Goal: Information Seeking & Learning: Learn about a topic

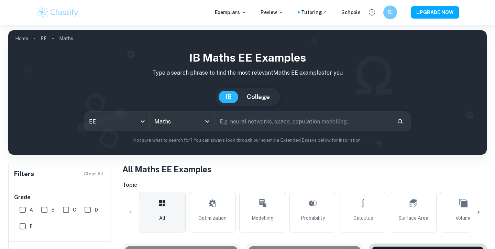
click at [258, 118] on input "text" at bounding box center [303, 121] width 177 height 19
type input "brachistochrone"
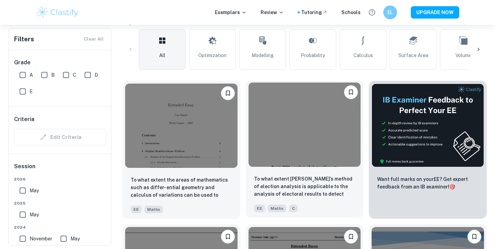
scroll to position [163, 0]
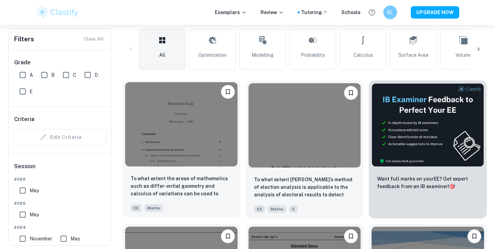
click at [218, 159] on img at bounding box center [181, 124] width 112 height 84
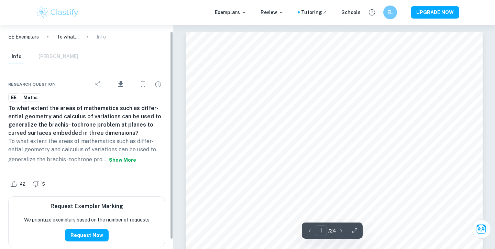
scroll to position [7, 0]
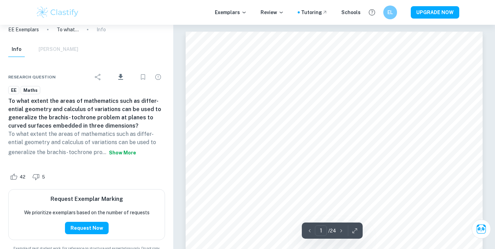
click at [122, 150] on button "Show more" at bounding box center [122, 153] width 33 height 12
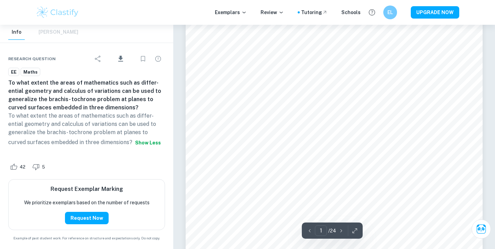
scroll to position [160, 0]
type input "4"
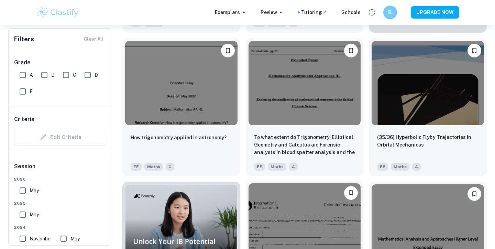
scroll to position [348, 0]
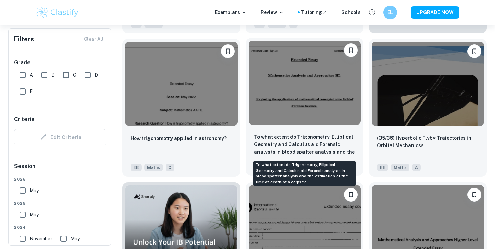
click at [310, 152] on p "To what extent do Trigonometry, Elliptical Geometry and Calculus aid Forensic a…" at bounding box center [304, 144] width 101 height 23
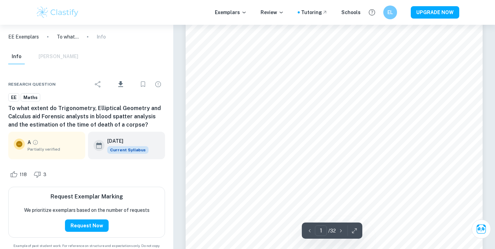
scroll to position [109, 0]
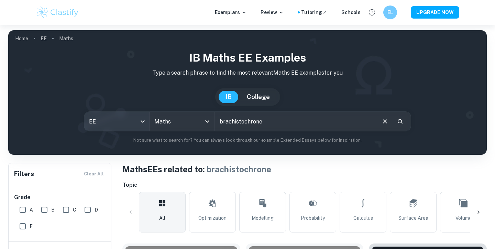
drag, startPoint x: 272, startPoint y: 123, endPoint x: 148, endPoint y: 123, distance: 123.8
click at [148, 123] on div "EE ee All Subjects Maths All Subjects brachistochrone ​" at bounding box center [247, 121] width 327 height 20
type input "how can different methods"
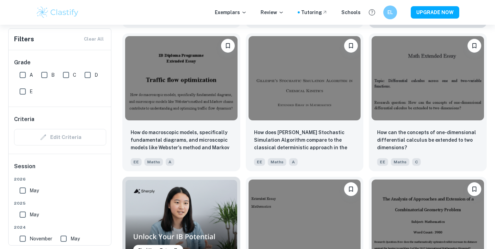
scroll to position [354, 0]
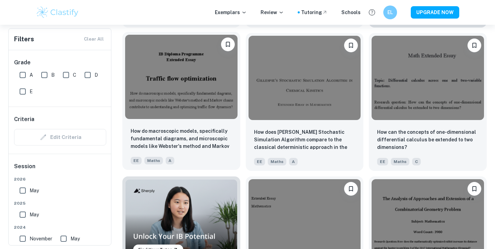
click at [174, 103] on img at bounding box center [181, 77] width 112 height 84
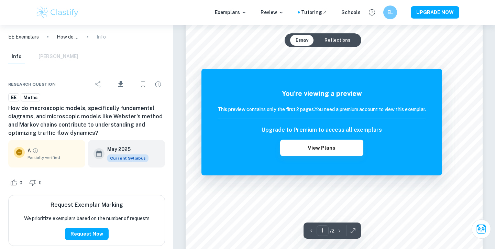
scroll to position [165, 0]
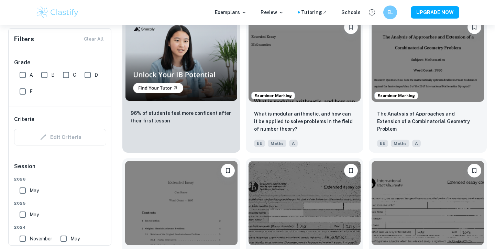
scroll to position [517, 0]
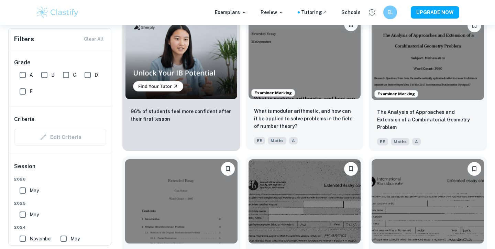
click at [347, 105] on div "What is modular arithmetic, and how can it be applied to solve problems in the …" at bounding box center [305, 126] width 118 height 48
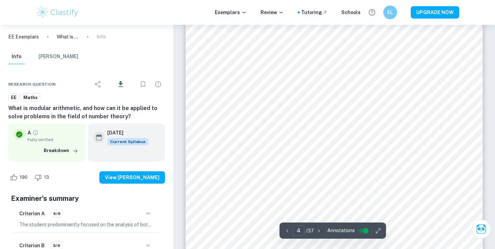
scroll to position [1400, 0]
type input "7"
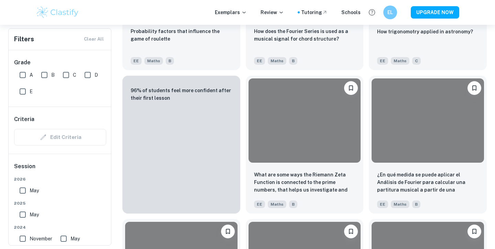
scroll to position [517, 0]
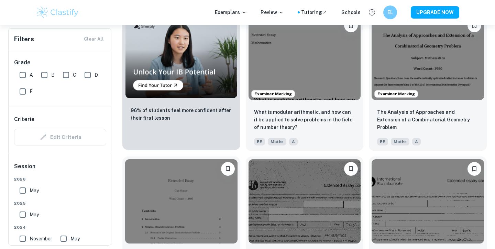
click at [213, 137] on div "96% of students feel more confident after their first lesson" at bounding box center [181, 122] width 118 height 43
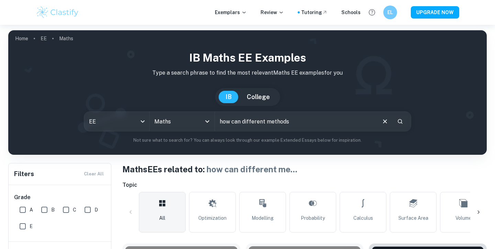
scroll to position [0, 0]
drag, startPoint x: 304, startPoint y: 125, endPoint x: 134, endPoint y: 134, distance: 169.8
click at [135, 134] on div "IB Maths EE examples Type a search phrase to find the most relevant Maths EE ex…" at bounding box center [248, 97] width 468 height 94
drag, startPoint x: 298, startPoint y: 126, endPoint x: 202, endPoint y: 119, distance: 96.2
click at [202, 119] on div "EE ee All Subjects Maths All Subjects how can different methods ​" at bounding box center [247, 121] width 327 height 20
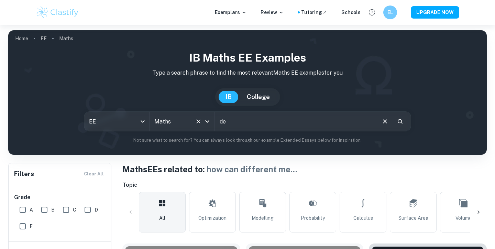
type input "d"
type input "[PERSON_NAME]'s principle of least time and [PERSON_NAME] law"
click at [405, 120] on button "Search" at bounding box center [401, 122] width 12 height 12
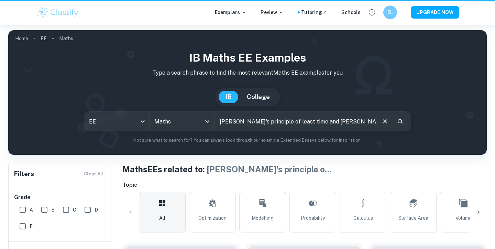
click at [399, 120] on icon "Search" at bounding box center [400, 121] width 6 height 6
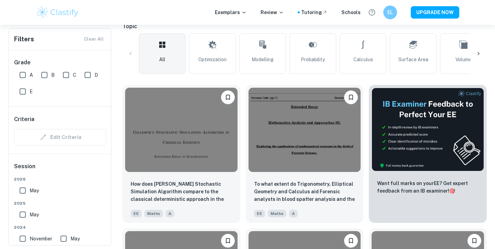
scroll to position [160, 0]
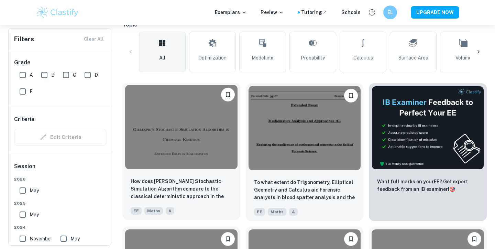
click at [211, 174] on div "How does [PERSON_NAME] Stochastic Simulation Algorithm compare to the classical…" at bounding box center [181, 196] width 118 height 48
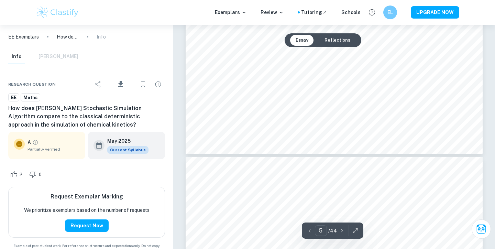
scroll to position [1940, 0]
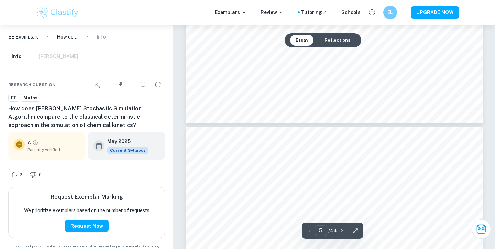
type input "6"
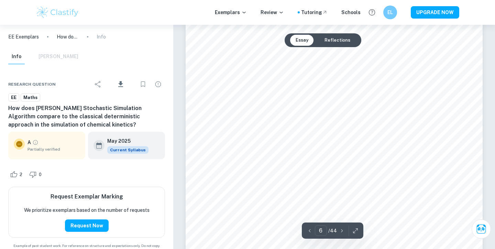
scroll to position [2123, 0]
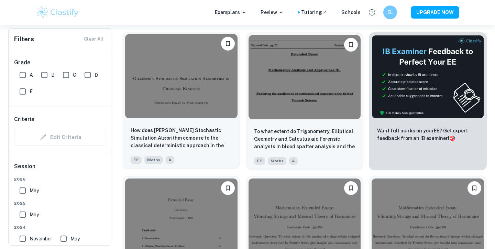
scroll to position [271, 0]
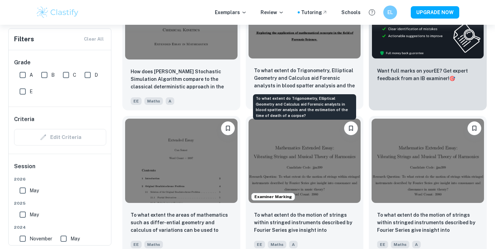
click at [327, 86] on p "To what extent do Trigonometry, Elliptical Geometry and Calculus aid Forensic a…" at bounding box center [304, 78] width 101 height 23
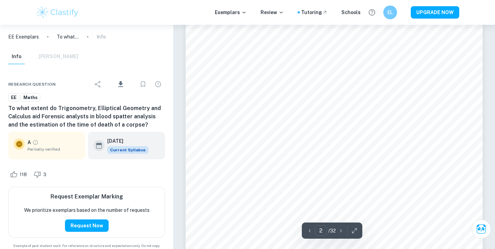
scroll to position [516, 0]
type input "3"
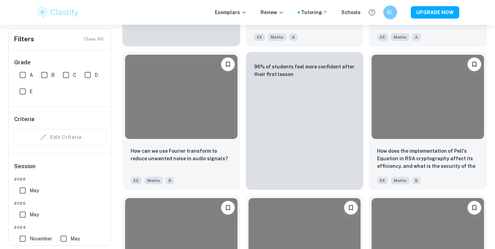
scroll to position [271, 0]
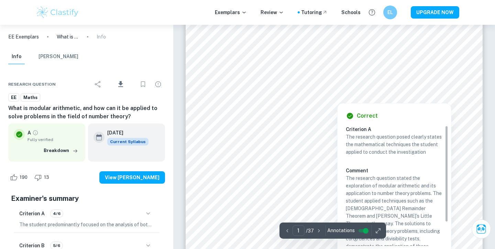
type input "2"
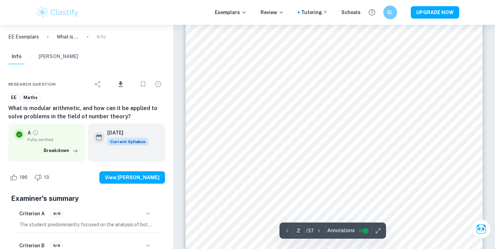
scroll to position [616, 0]
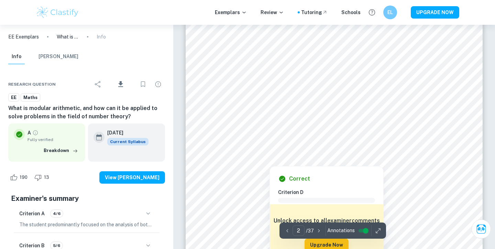
click at [306, 112] on div at bounding box center [295, 112] width 111 height 40
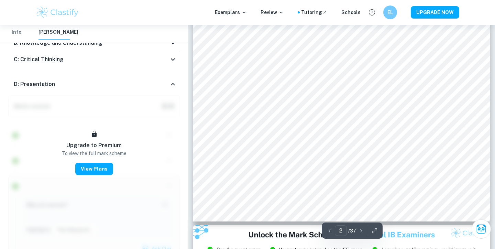
scroll to position [667, 0]
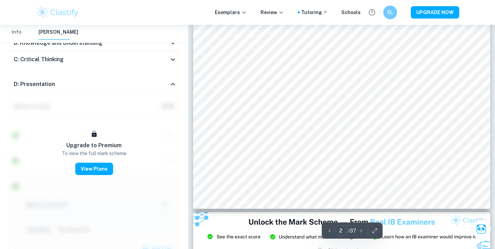
click at [173, 83] on icon at bounding box center [173, 84] width 4 height 2
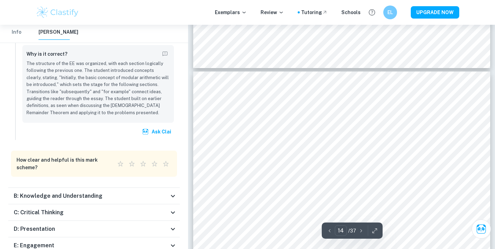
scroll to position [5570, 0]
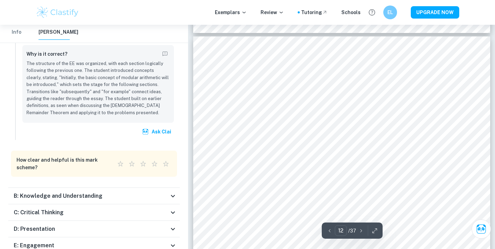
type input "11"
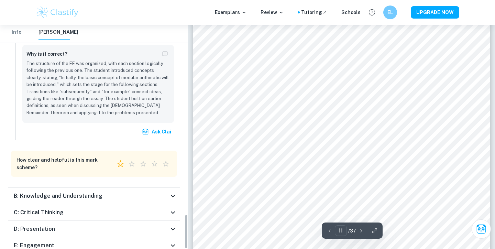
scroll to position [1212, 0]
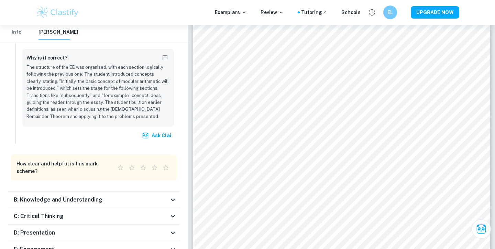
click at [20, 34] on button "Info" at bounding box center [16, 32] width 17 height 15
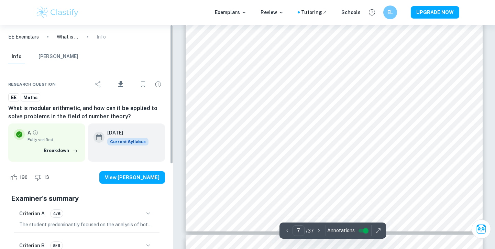
scroll to position [0, 0]
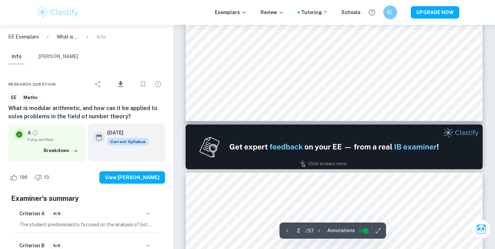
type input "1"
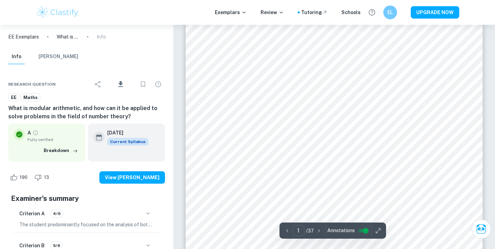
scroll to position [68, 0]
